Goal: Navigation & Orientation: Find specific page/section

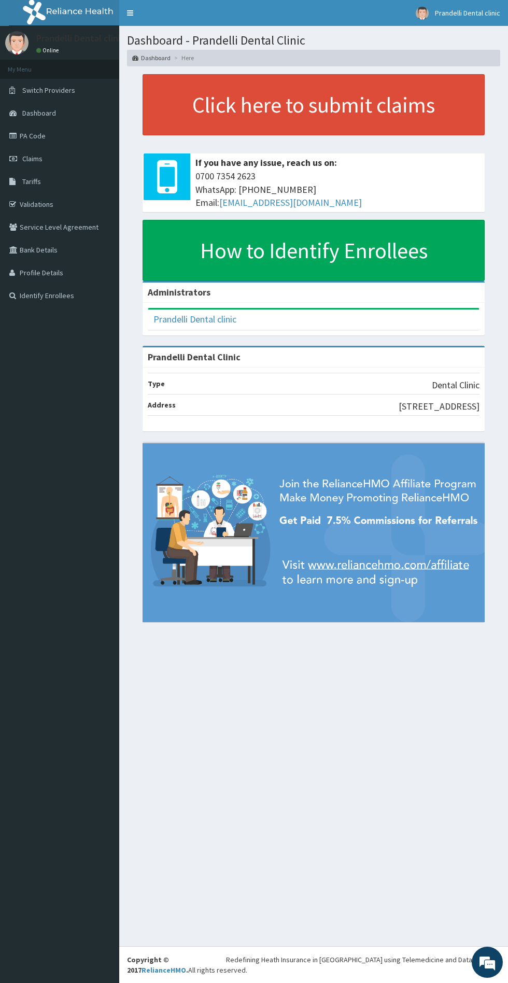
click at [41, 114] on span "Dashboard" at bounding box center [39, 112] width 34 height 9
